Goal: Transaction & Acquisition: Purchase product/service

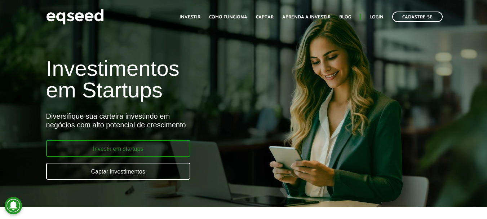
click at [126, 153] on link "Investir em startups" at bounding box center [118, 148] width 144 height 17
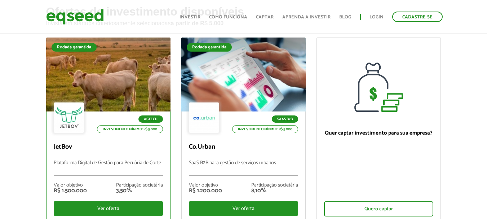
scroll to position [72, 0]
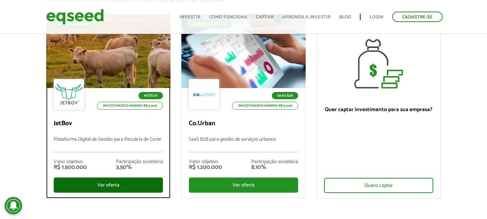
click at [96, 188] on div "Ver oferta" at bounding box center [108, 184] width 109 height 15
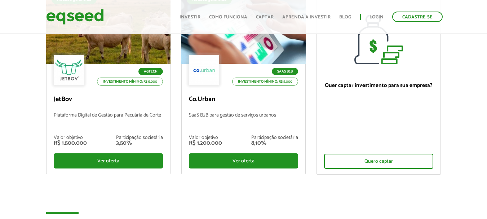
scroll to position [142, 0]
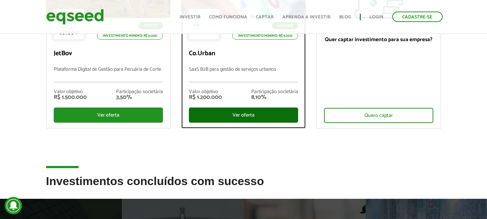
click at [232, 115] on div "Ver oferta" at bounding box center [243, 114] width 109 height 15
